Goal: Task Accomplishment & Management: Manage account settings

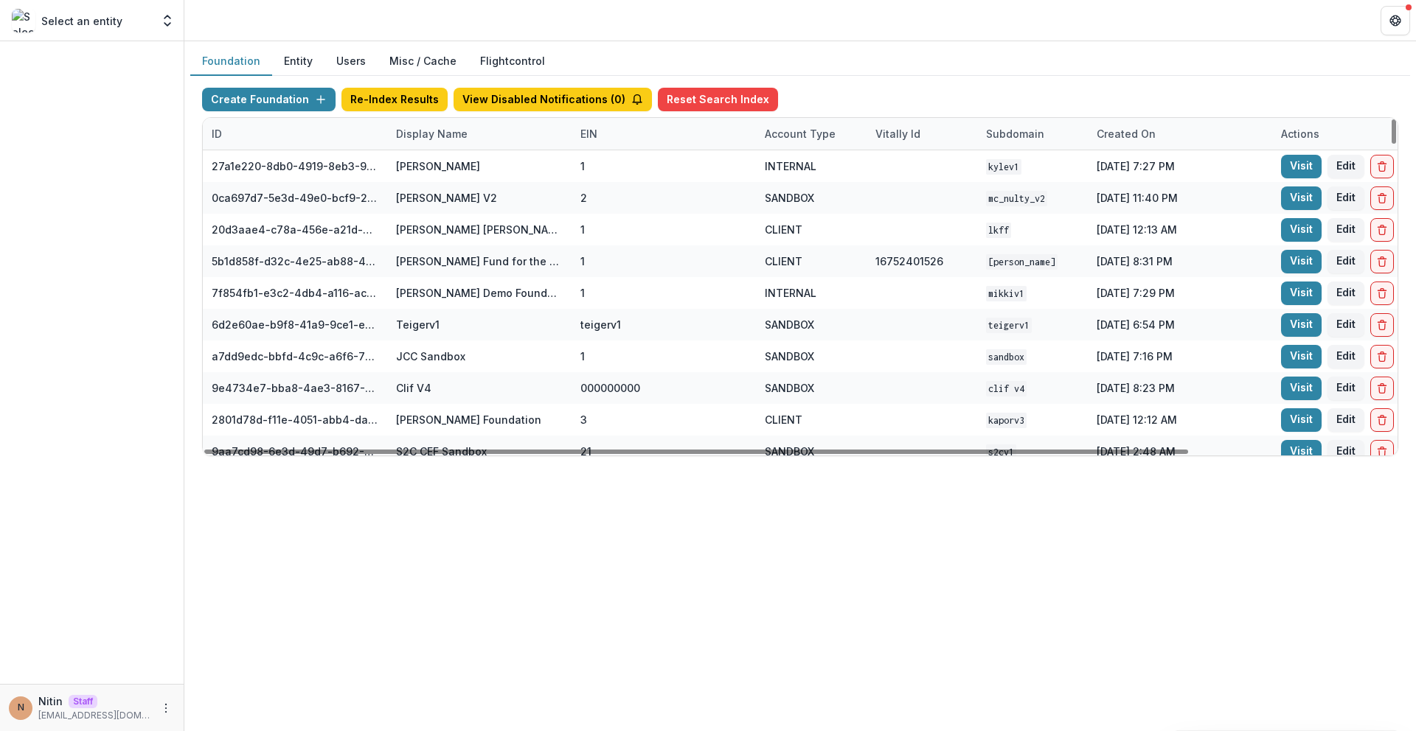
click at [403, 136] on div "Display Name" at bounding box center [431, 133] width 89 height 15
click at [414, 166] on input at bounding box center [478, 168] width 177 height 24
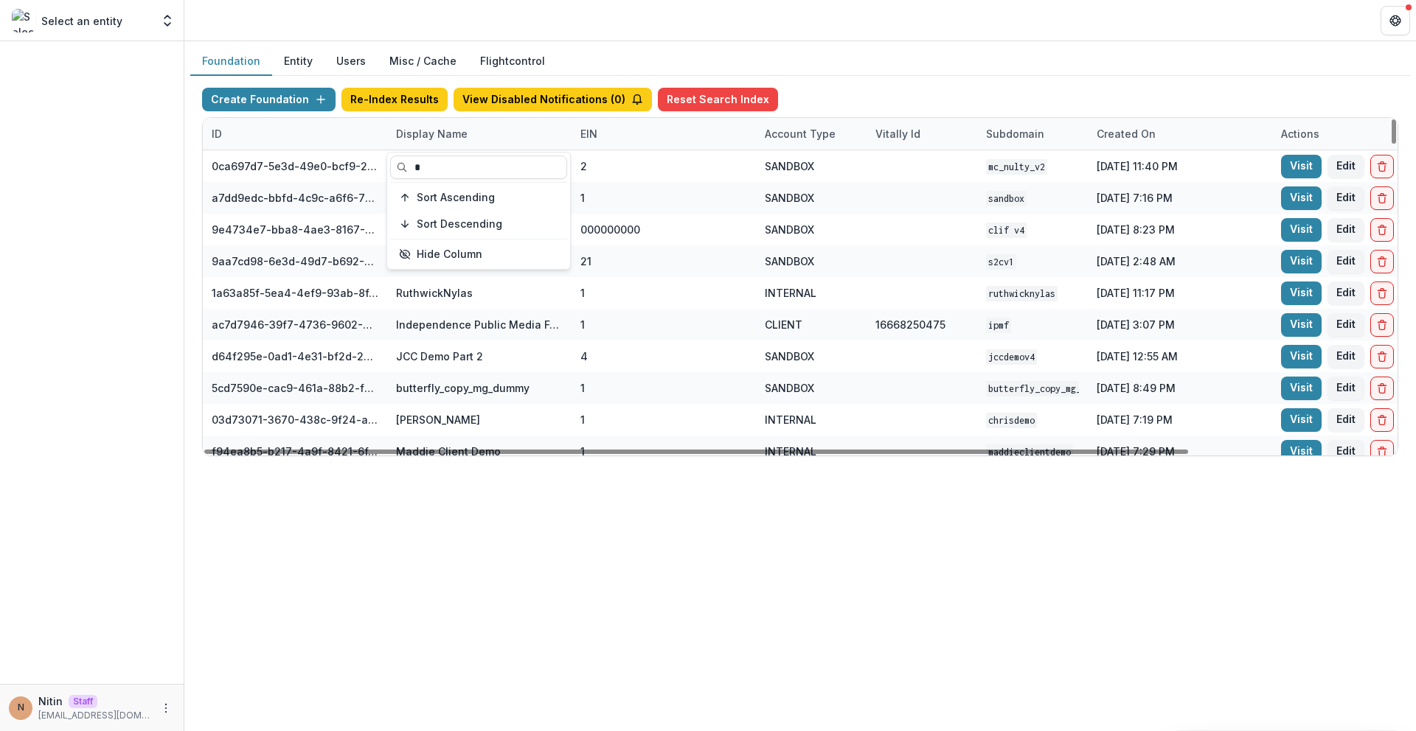
type input "*"
click at [470, 520] on div "Foundation Entity Users Misc / Cache Flightcontrol Create Foundation Re-Index R…" at bounding box center [799, 386] width 1231 height 690
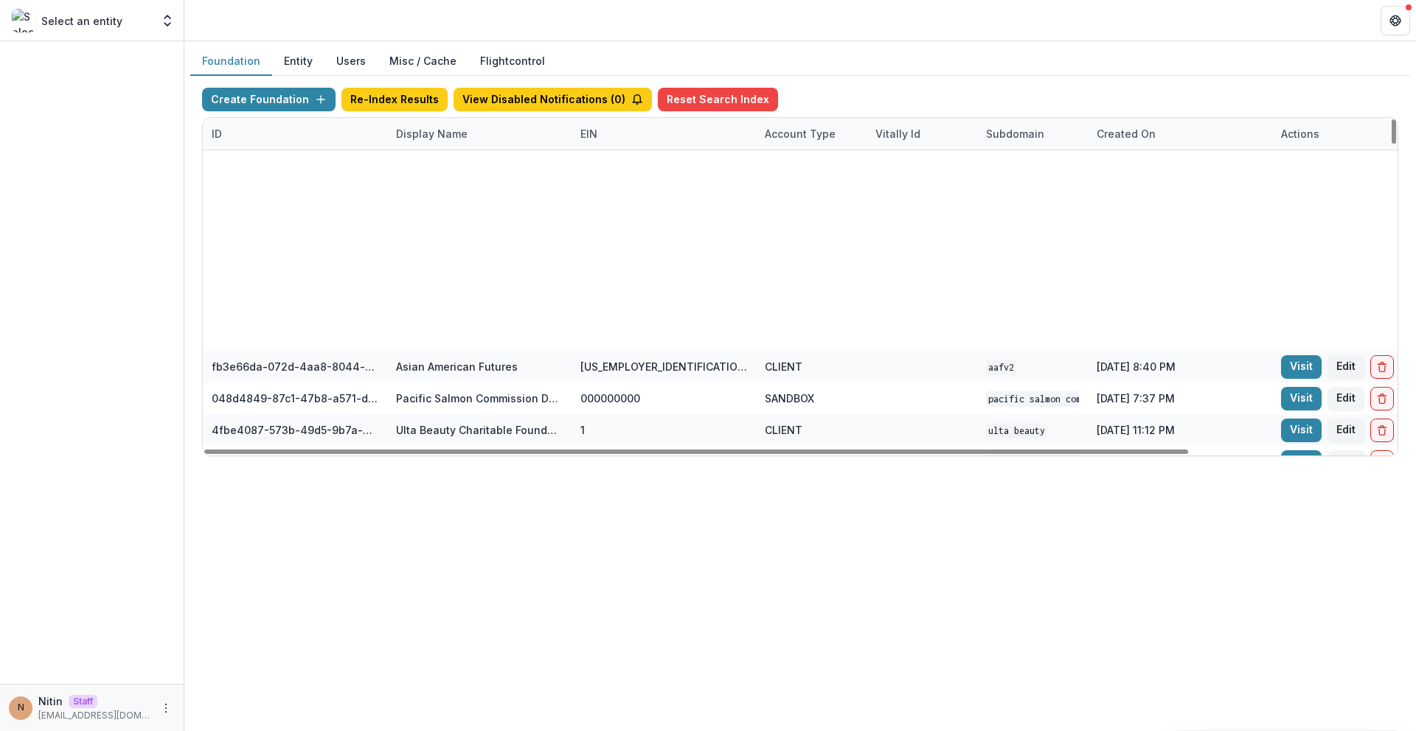
scroll to position [1267, 0]
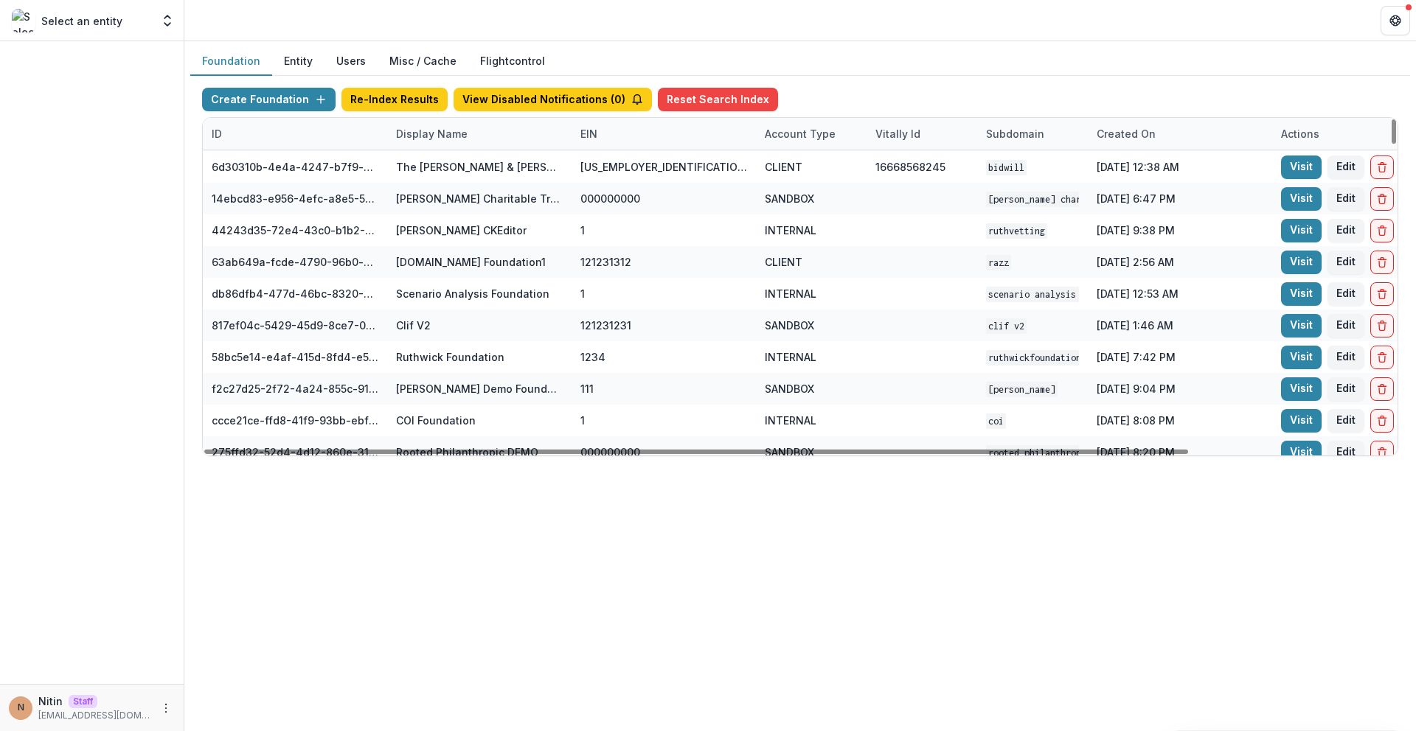
click at [431, 139] on div "Display Name" at bounding box center [431, 133] width 89 height 15
click at [450, 173] on input "*" at bounding box center [478, 168] width 177 height 24
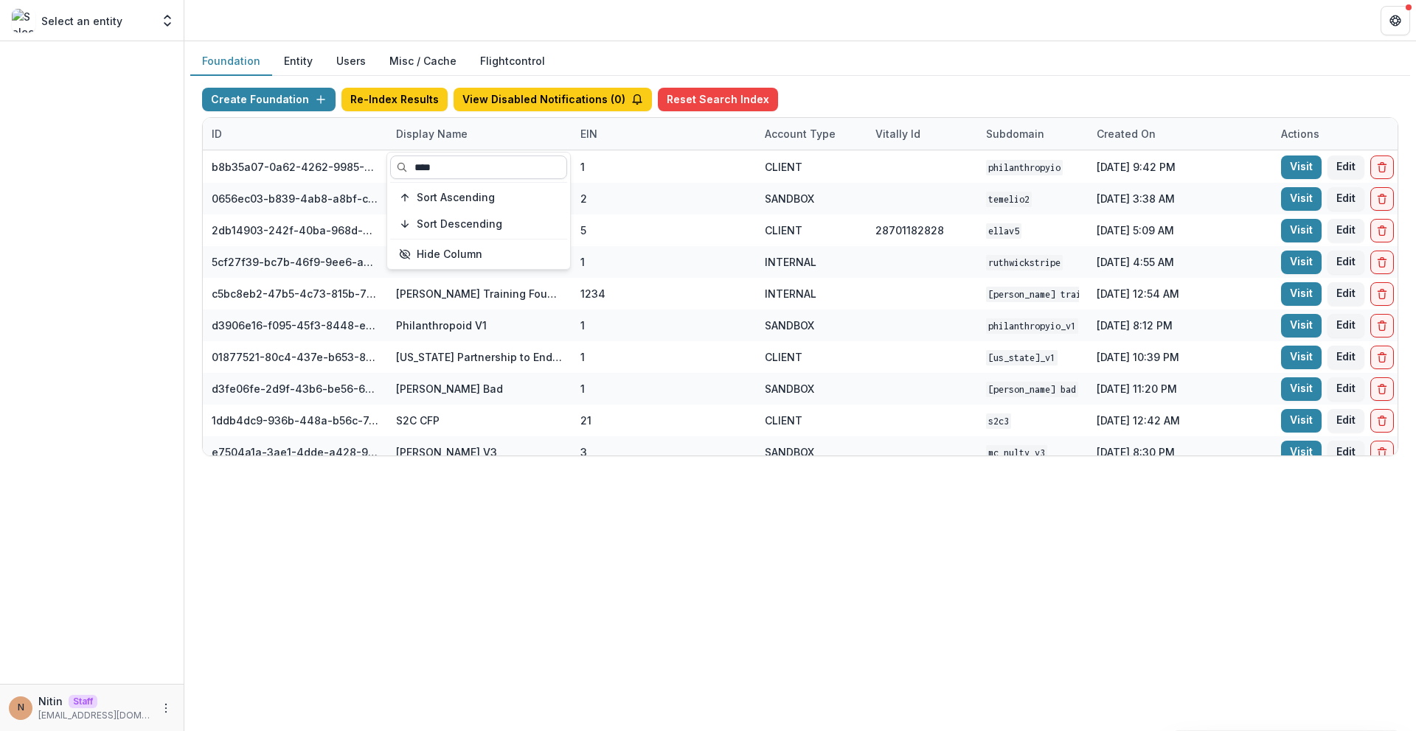
type input "*****"
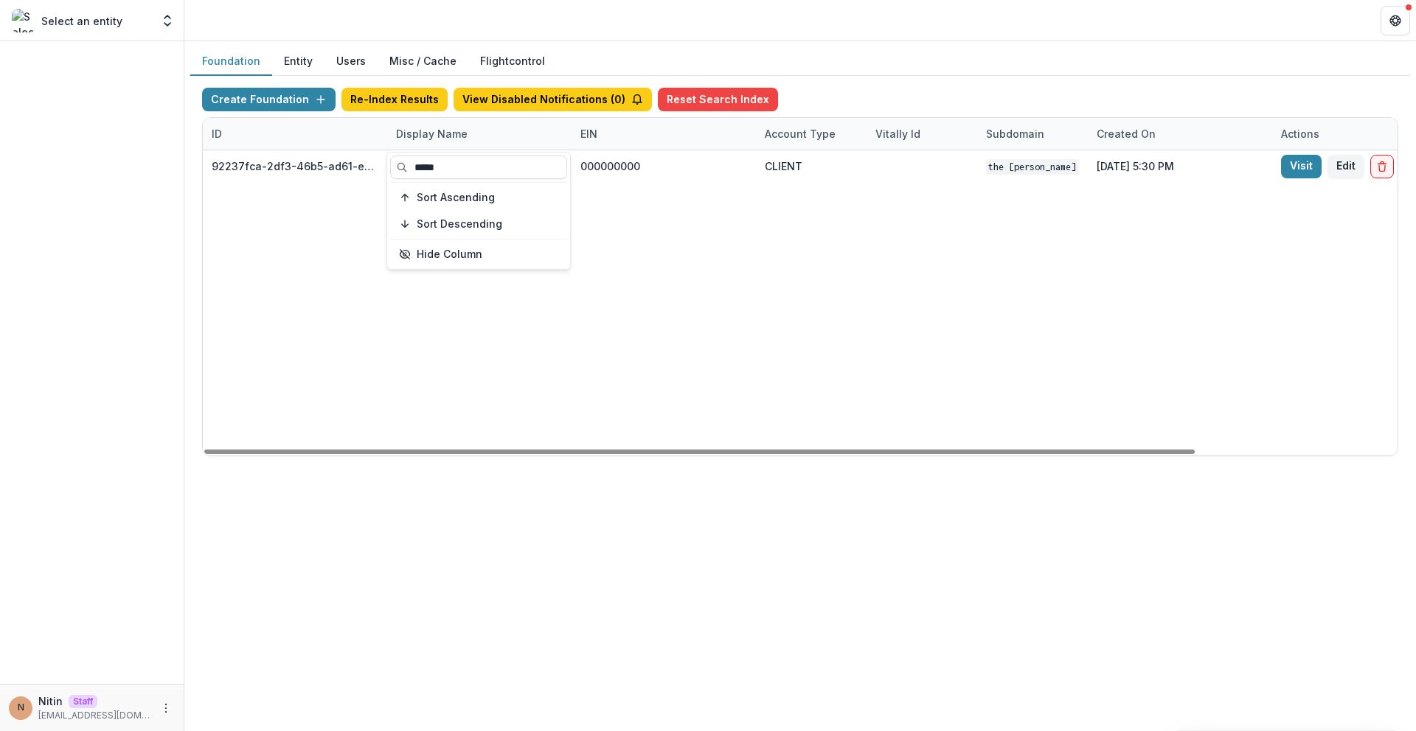
type input "*****"
click at [705, 232] on div "92237fca-2df3-46b5-ad61-ea5926331418 The [PERSON_NAME] Family Foundation 000000…" at bounding box center [922, 302] width 1438 height 305
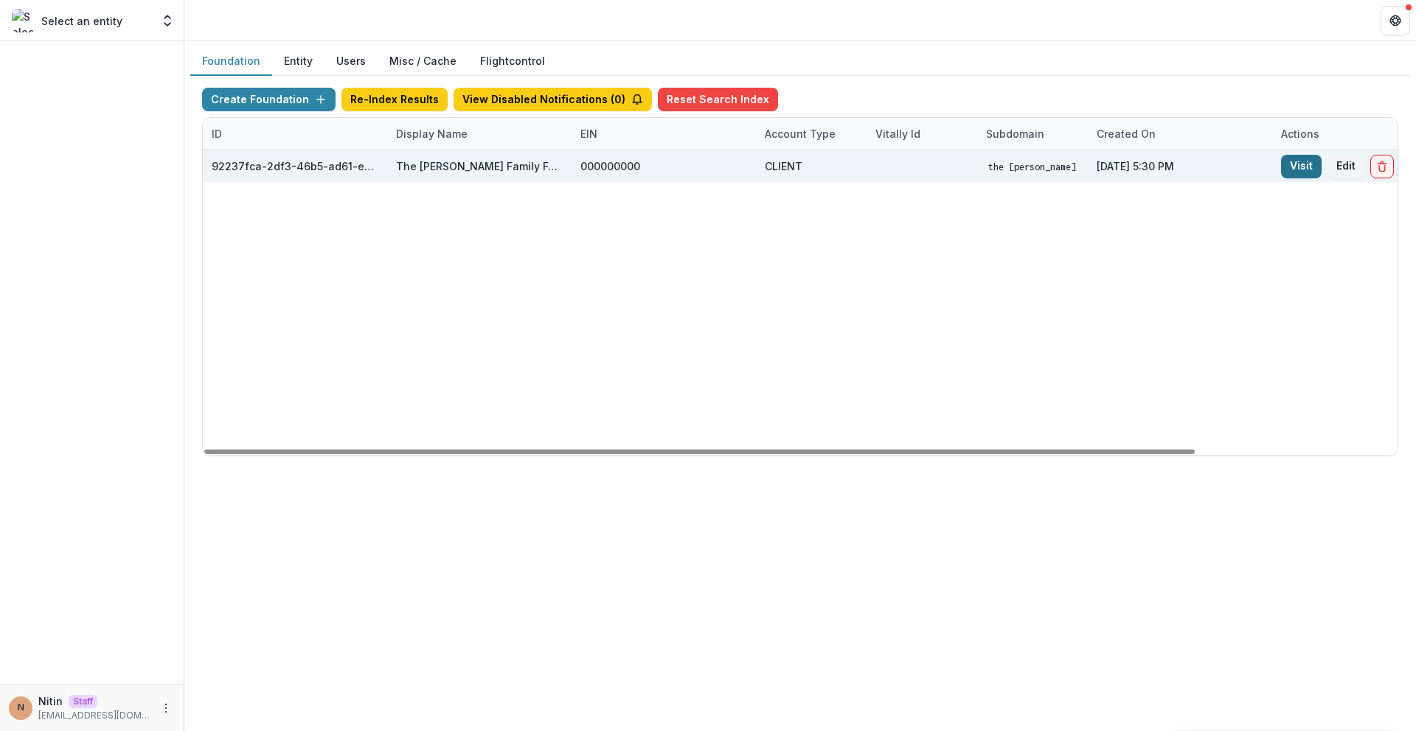
click at [1287, 167] on link "Visit" at bounding box center [1301, 167] width 41 height 24
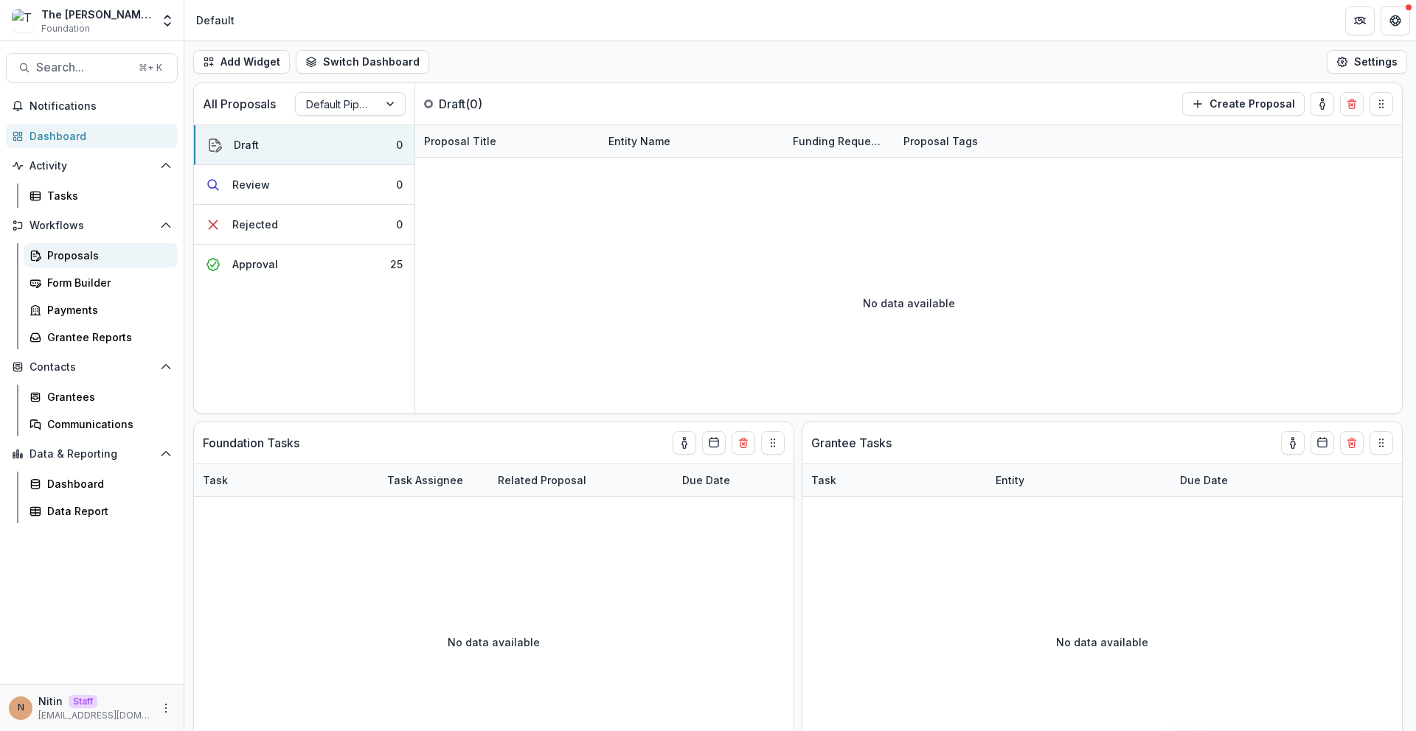
click at [104, 254] on div "Proposals" at bounding box center [106, 255] width 119 height 15
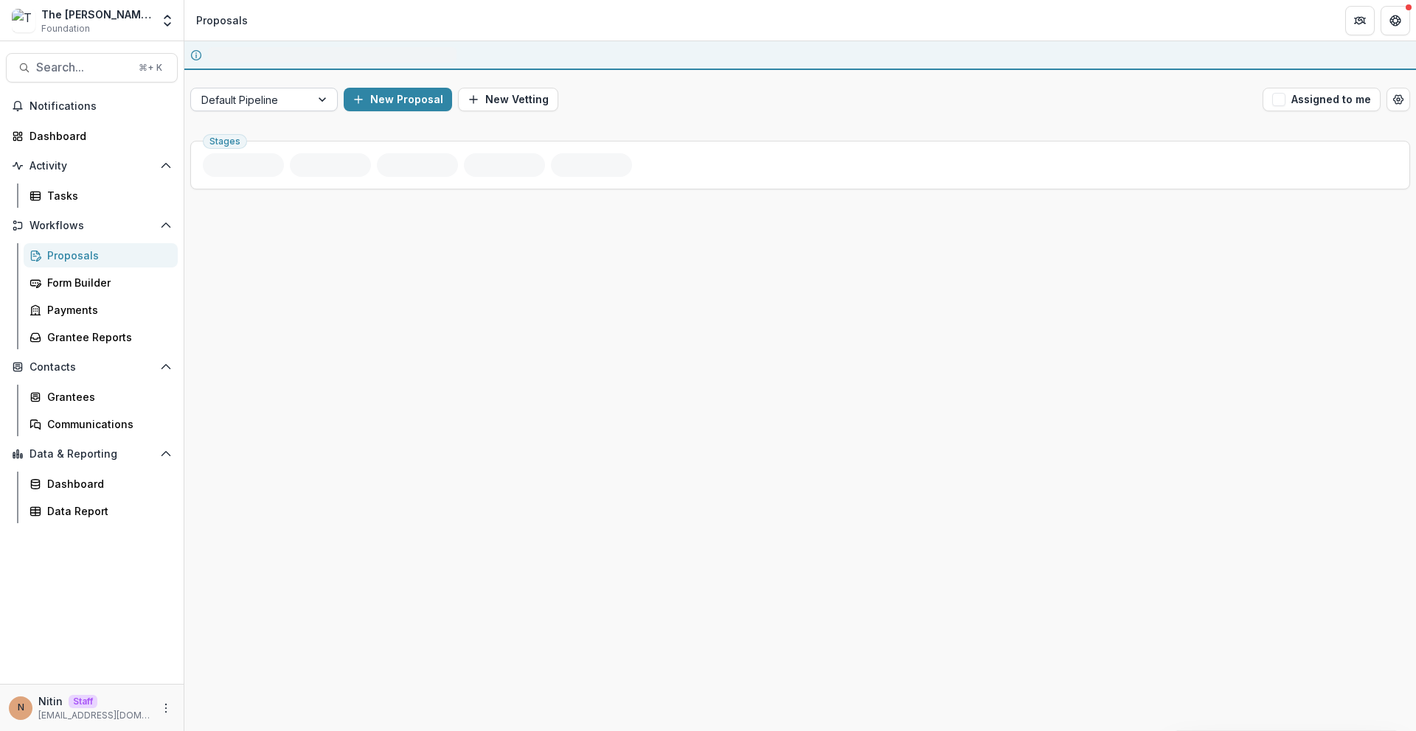
click at [256, 98] on div at bounding box center [250, 100] width 99 height 18
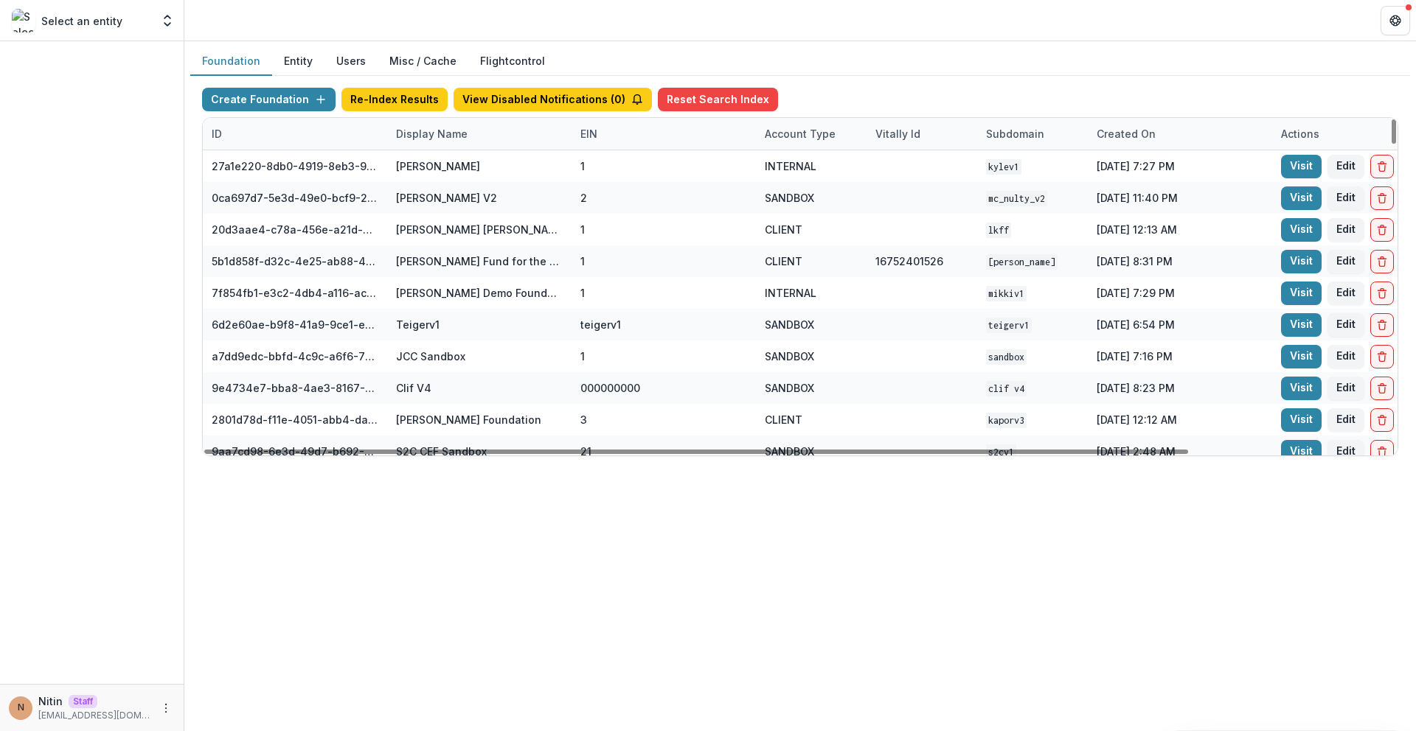
click at [432, 124] on div "Display Name" at bounding box center [479, 134] width 184 height 32
click at [439, 176] on input at bounding box center [478, 168] width 177 height 24
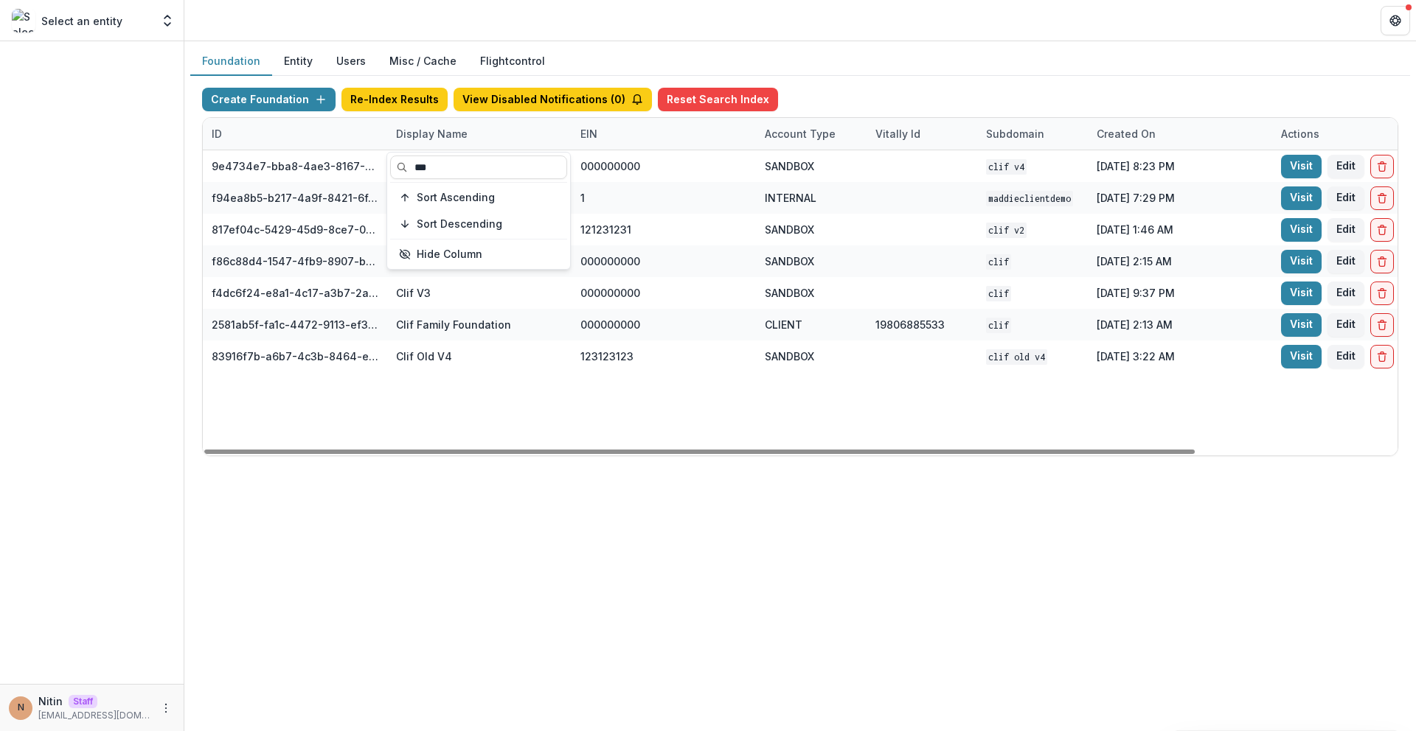
type input "***"
click at [636, 475] on div "Foundation Entity Users Misc / Cache Flightcontrol Create Foundation Re-Index R…" at bounding box center [799, 386] width 1231 height 690
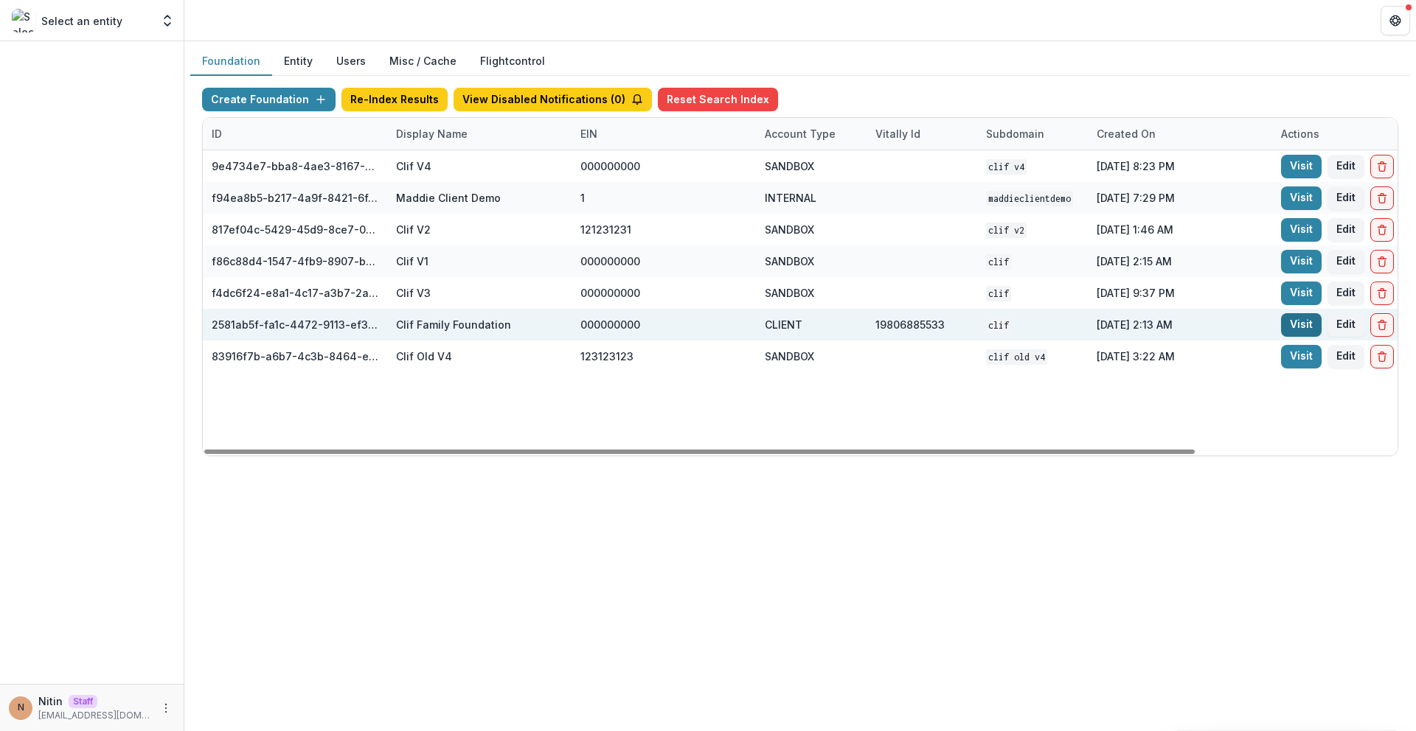
click at [1287, 326] on link "Visit" at bounding box center [1301, 325] width 41 height 24
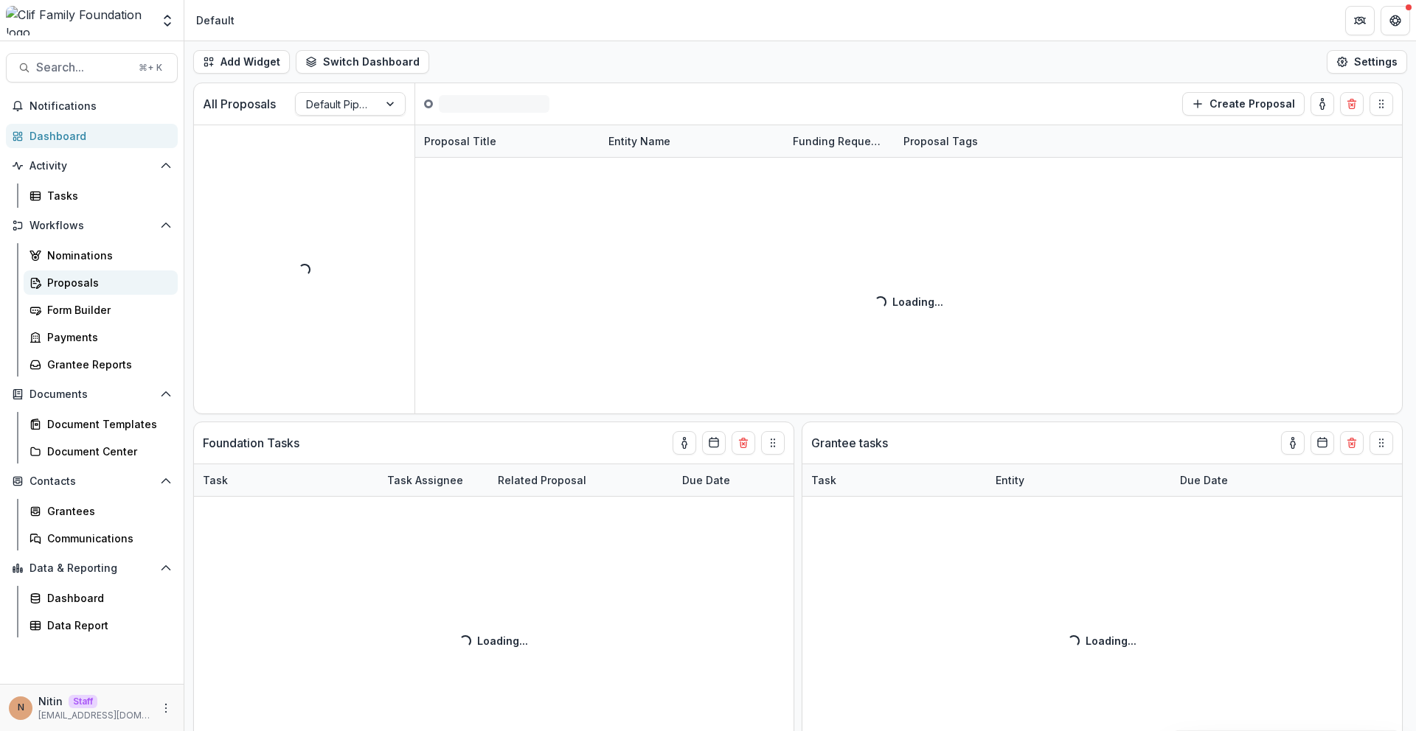
click at [78, 281] on div "Proposals" at bounding box center [106, 282] width 119 height 15
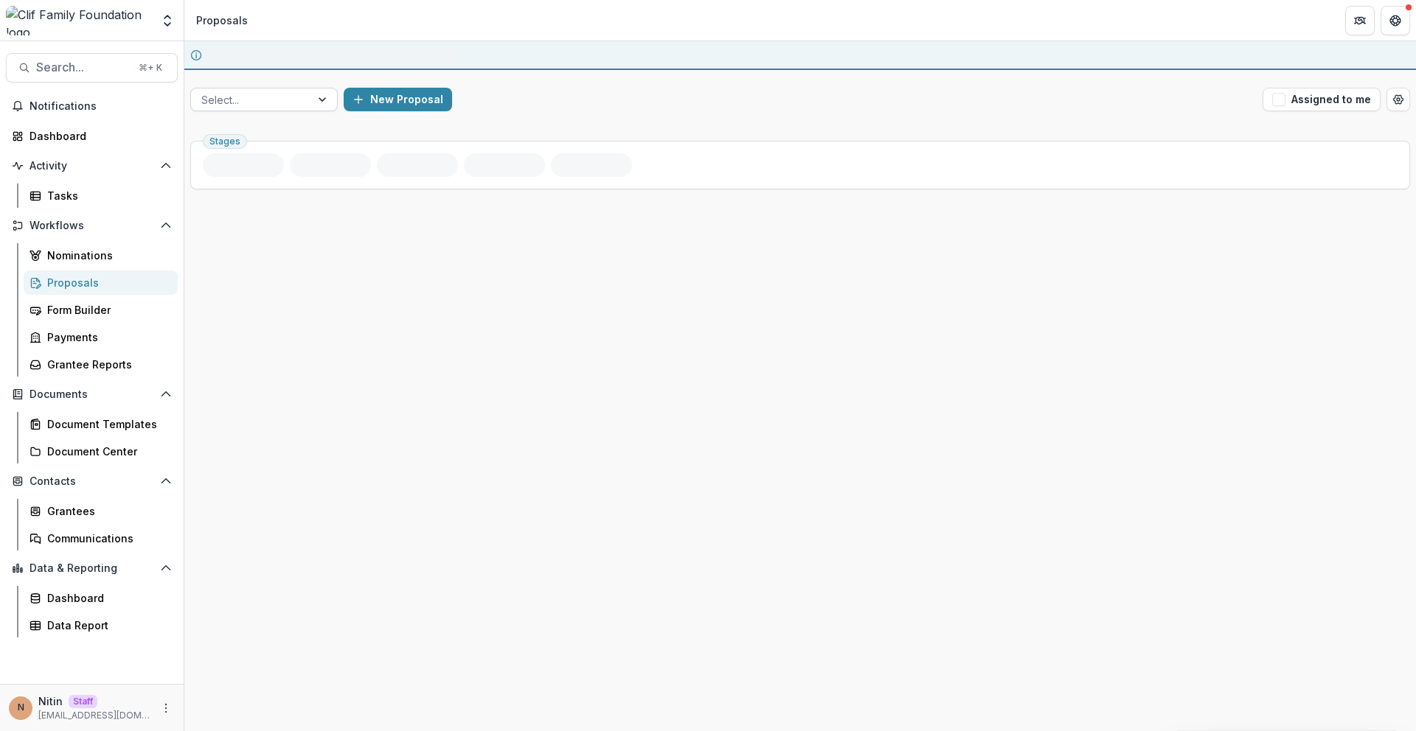
click at [262, 104] on div at bounding box center [250, 100] width 99 height 18
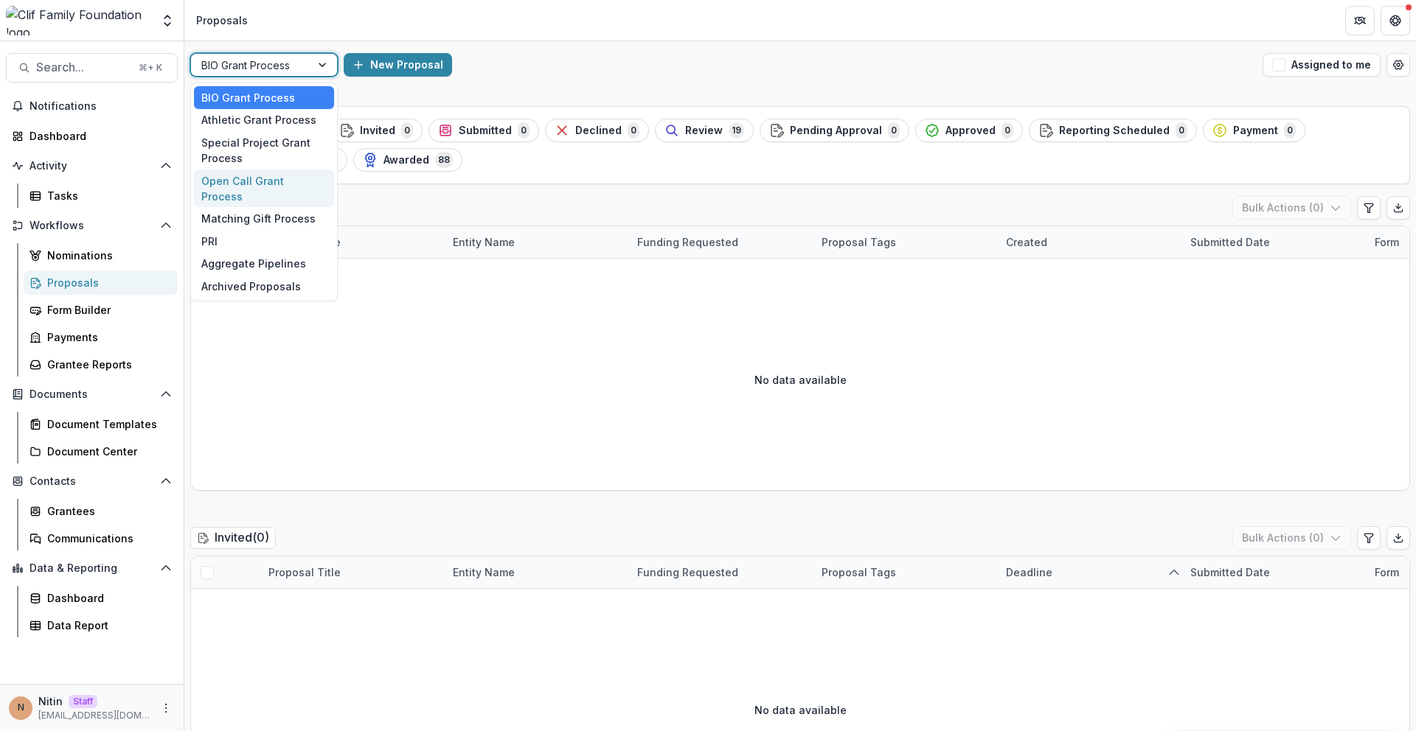
click at [254, 183] on div "Open Call Grant Process" at bounding box center [264, 189] width 140 height 38
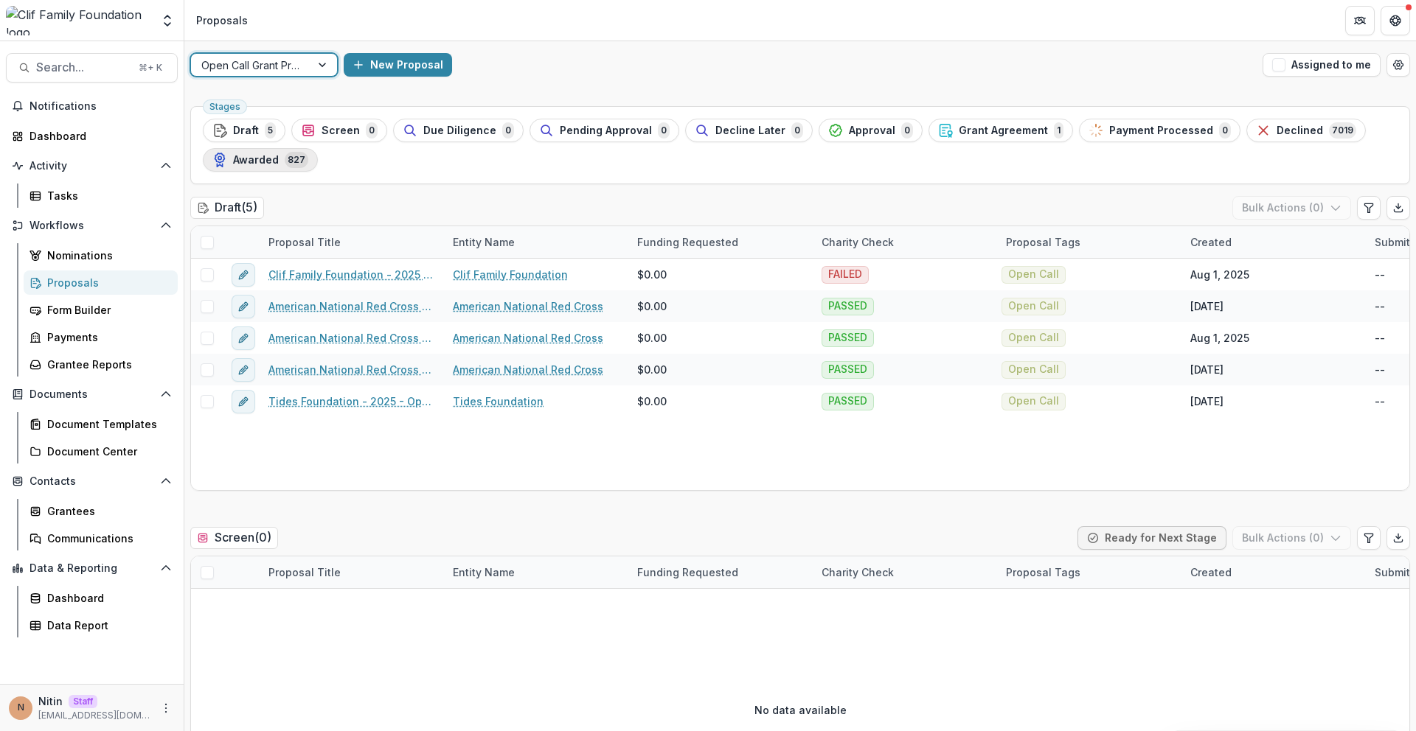
click at [259, 168] on button "Awarded 827" at bounding box center [260, 160] width 115 height 24
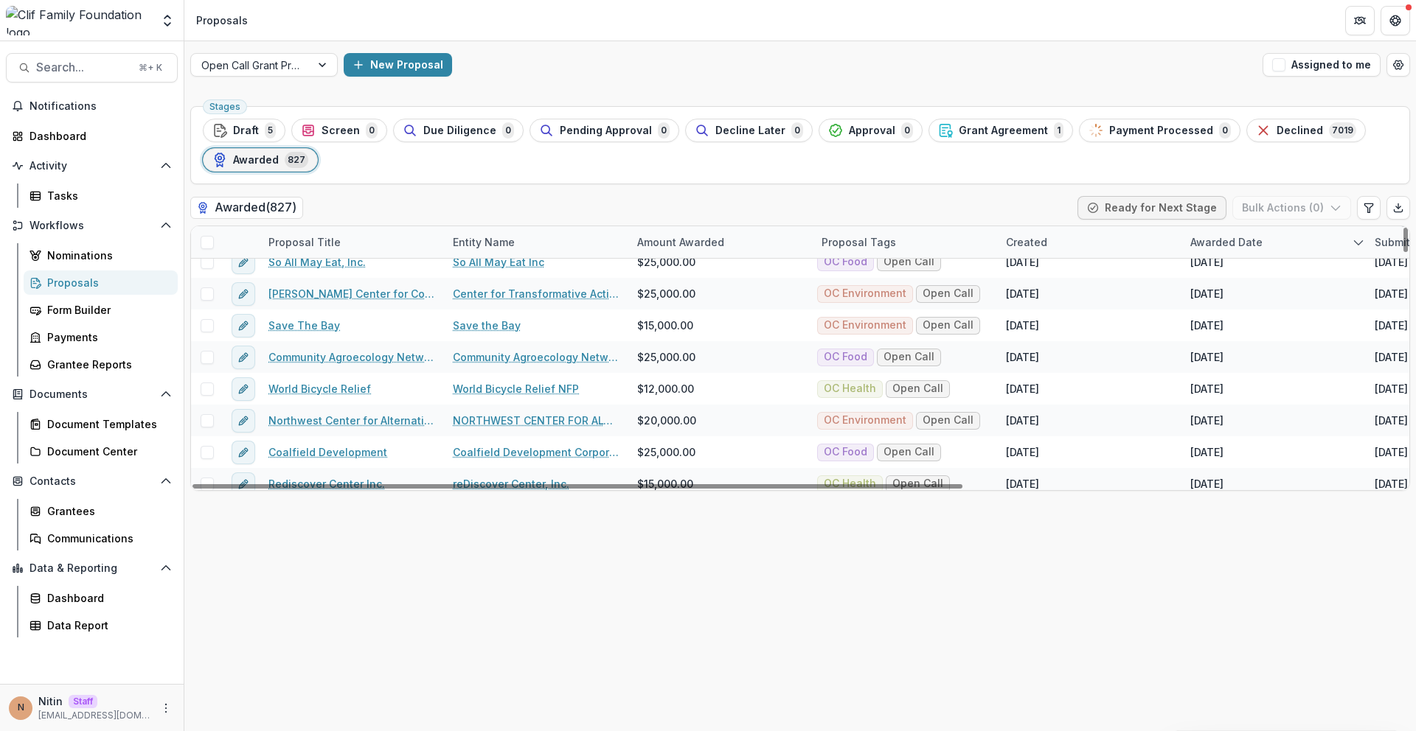
scroll to position [4746, 0]
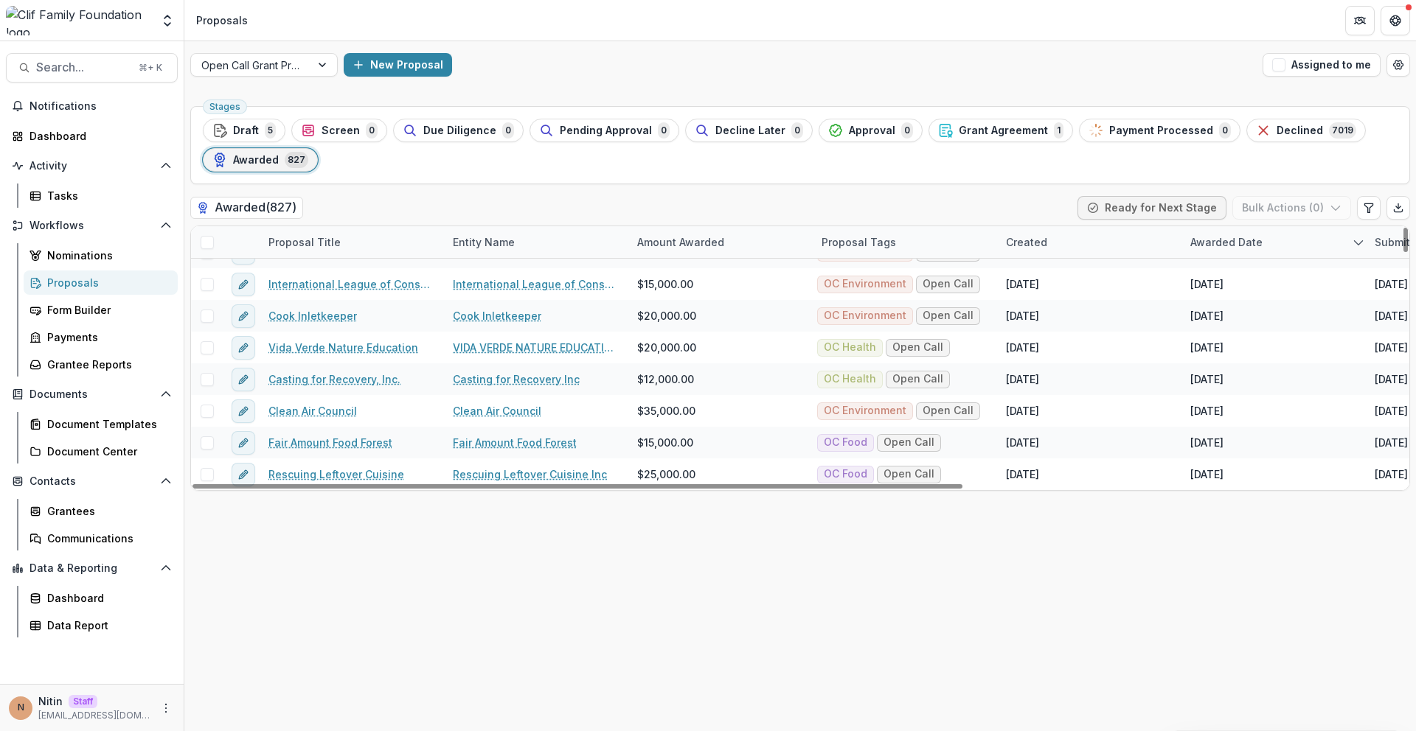
click at [384, 233] on div "Proposal Title" at bounding box center [352, 242] width 184 height 32
click at [354, 307] on span "Sort Ascending" at bounding box center [328, 306] width 78 height 13
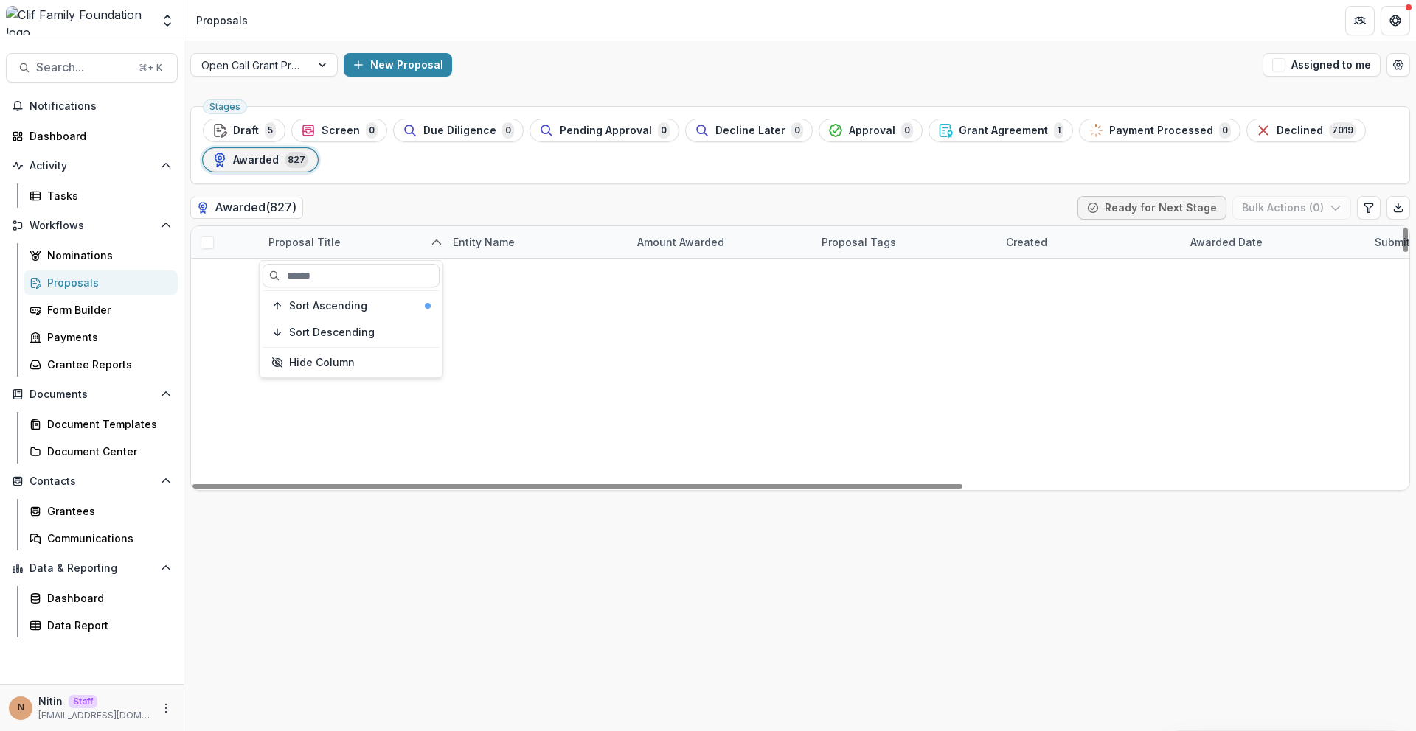
scroll to position [0, 0]
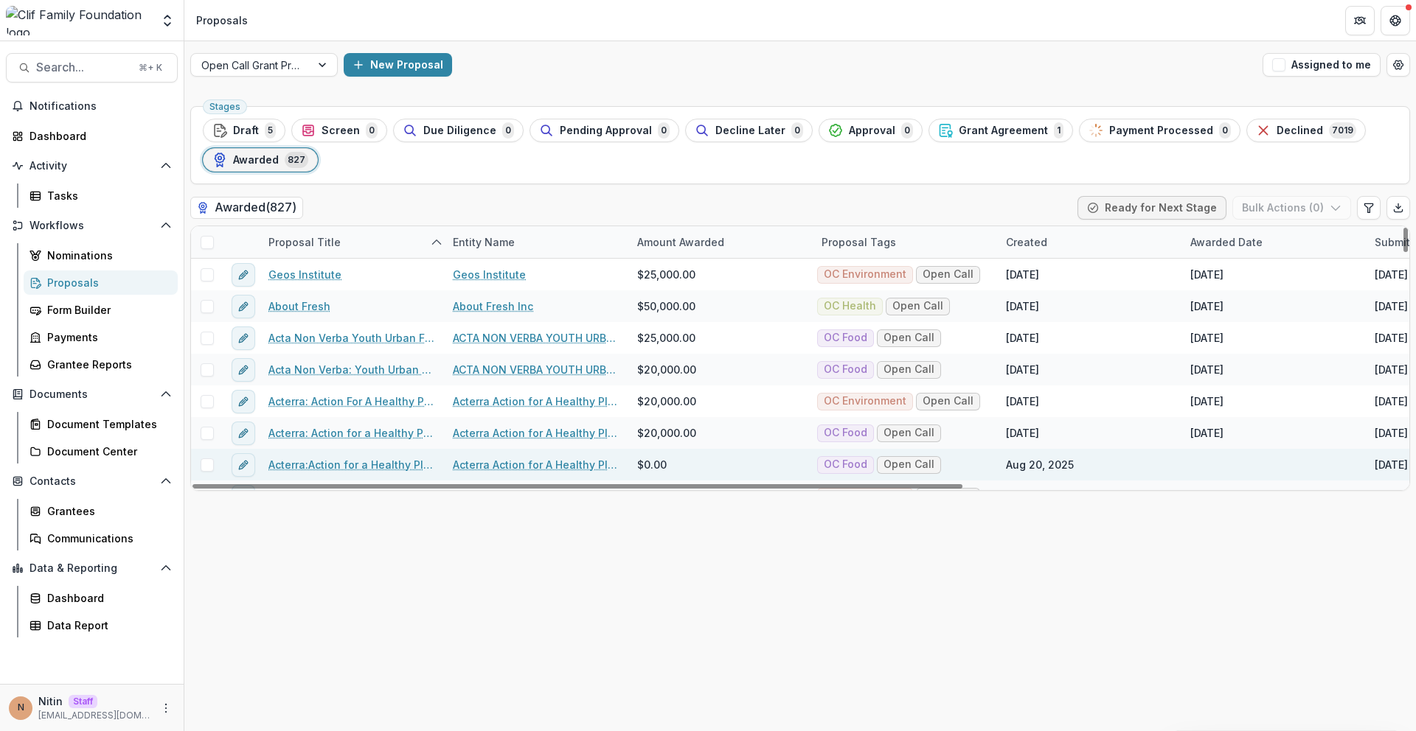
drag, startPoint x: 479, startPoint y: 528, endPoint x: 430, endPoint y: 451, distance: 91.8
click at [479, 529] on div "Stages Draft 5 Screen 0 Due Diligence 0 Pending Approval 0 Decline Later 0 Appr…" at bounding box center [799, 415] width 1231 height 631
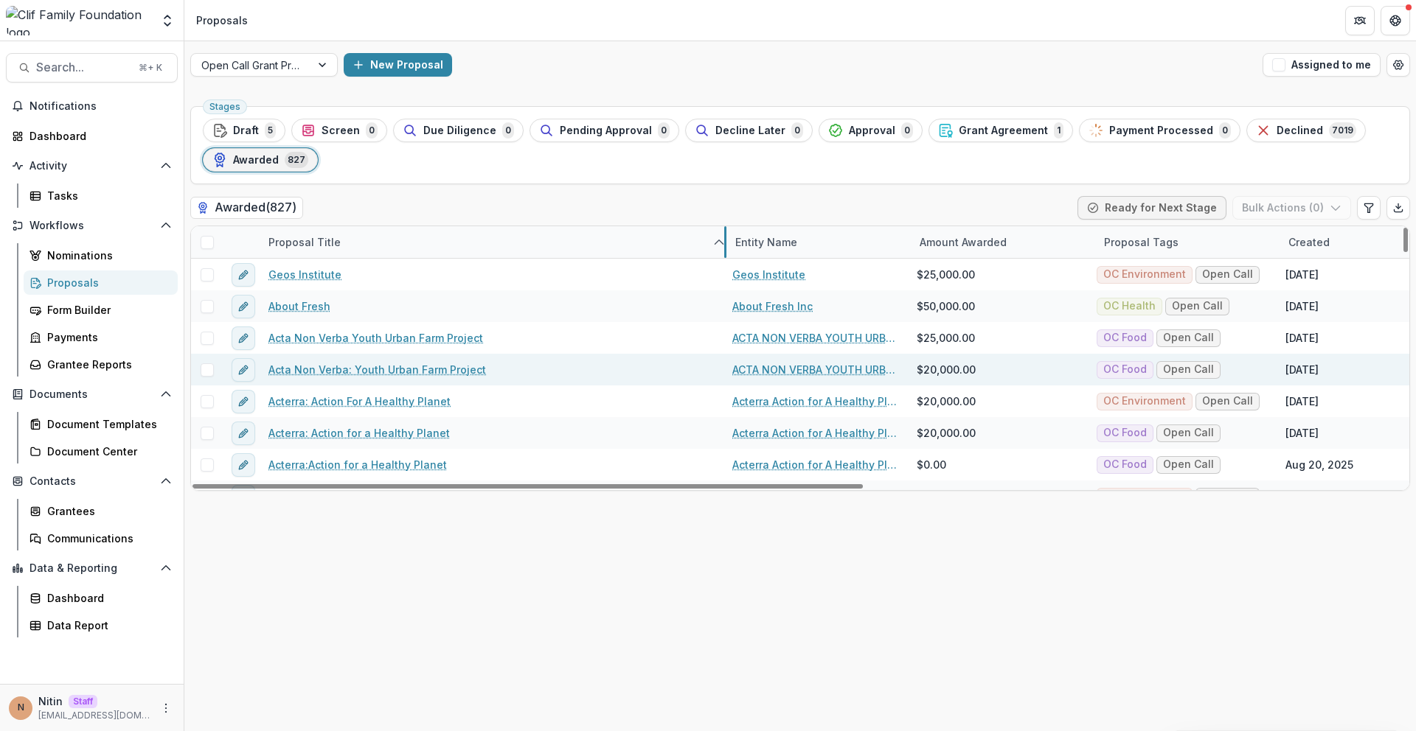
drag, startPoint x: 442, startPoint y: 243, endPoint x: 532, endPoint y: 357, distance: 145.4
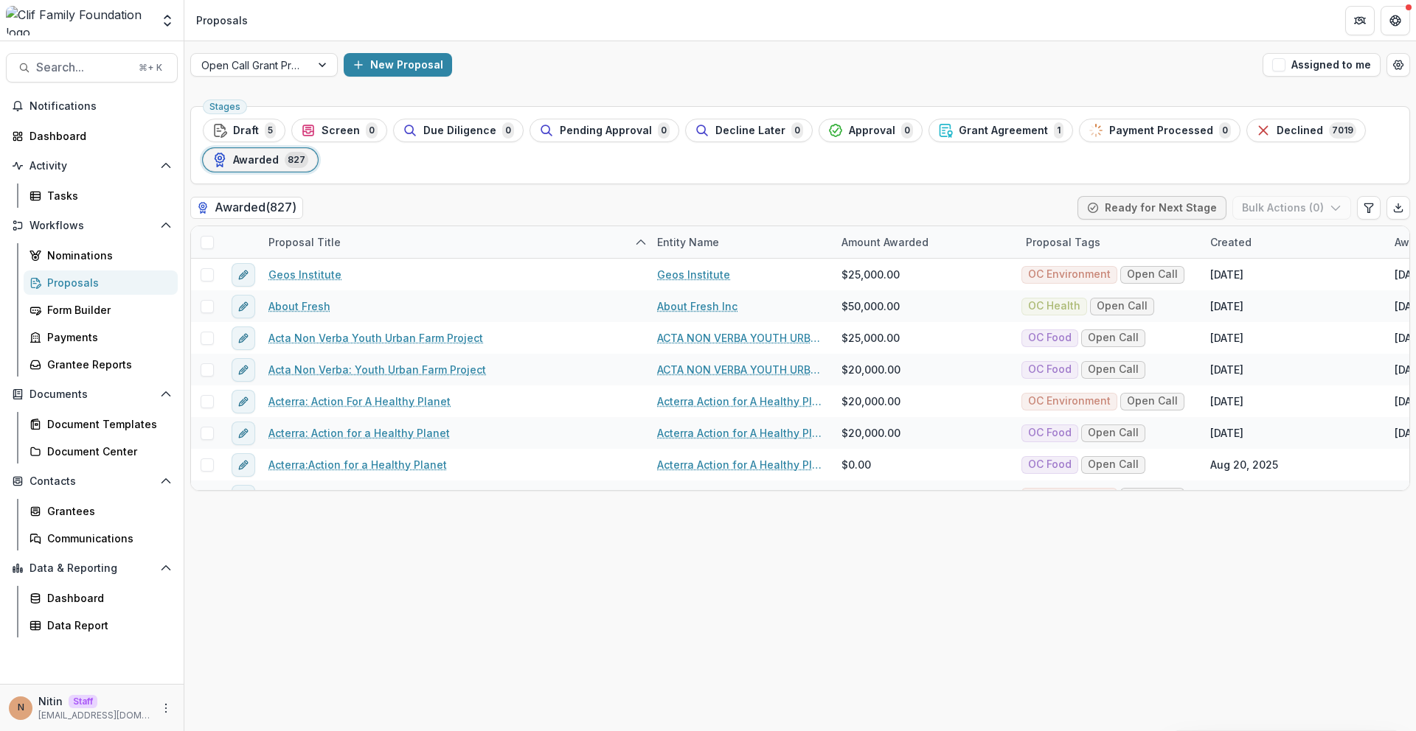
drag, startPoint x: 345, startPoint y: 203, endPoint x: 329, endPoint y: 212, distance: 18.8
click at [328, 212] on div "Awarded ( 827 ) Ready for Next Stage Bulk Actions ( 0 )" at bounding box center [800, 210] width 1220 height 29
click at [355, 204] on div "Awarded ( 827 ) Ready for Next Stage Bulk Actions ( 0 )" at bounding box center [800, 210] width 1220 height 29
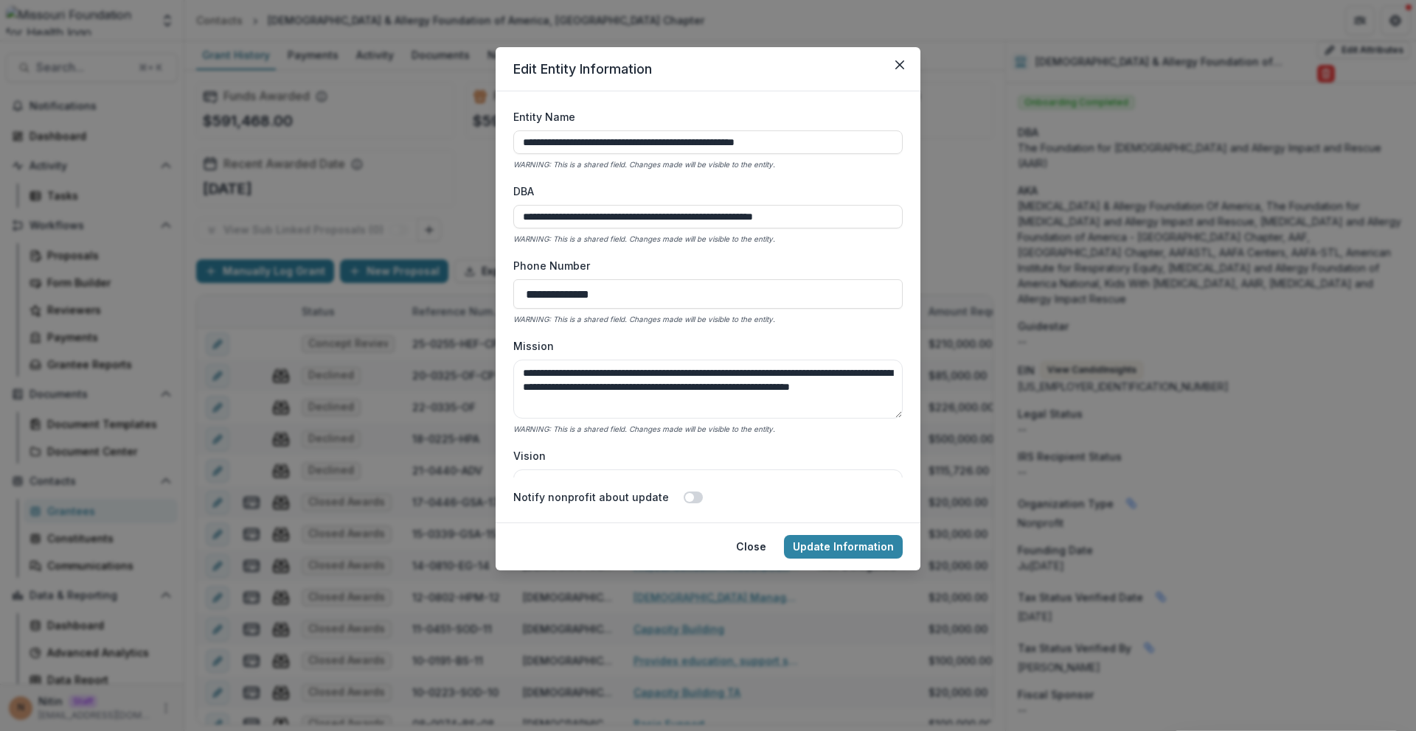
select select
